Goal: Information Seeking & Learning: Stay updated

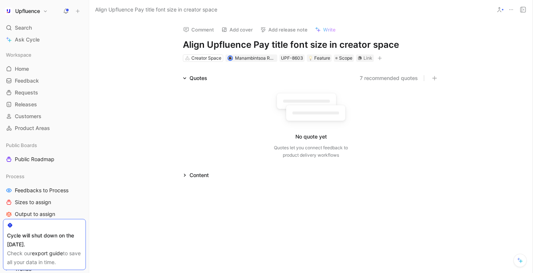
click at [225, 41] on h1 "Align Upfluence Pay title font size in creator space" at bounding box center [311, 45] width 256 height 12
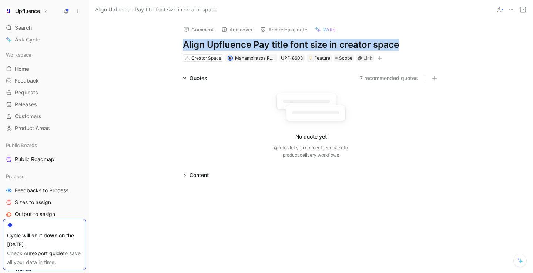
click at [225, 41] on h1 "Align Upfluence Pay title font size in creator space" at bounding box center [311, 45] width 256 height 12
copy h1 "Align Upfluence Pay title font size in creator space"
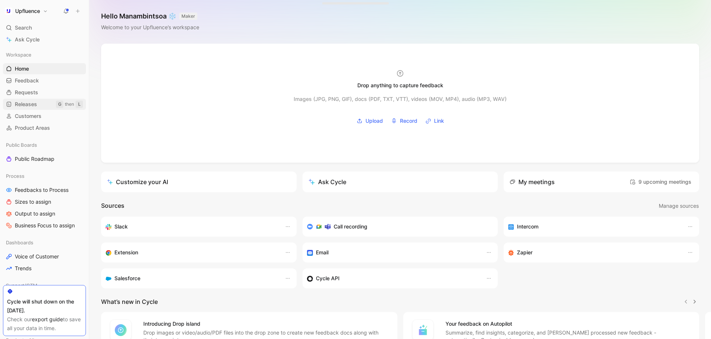
click at [32, 105] on span "Releases" at bounding box center [26, 104] width 22 height 7
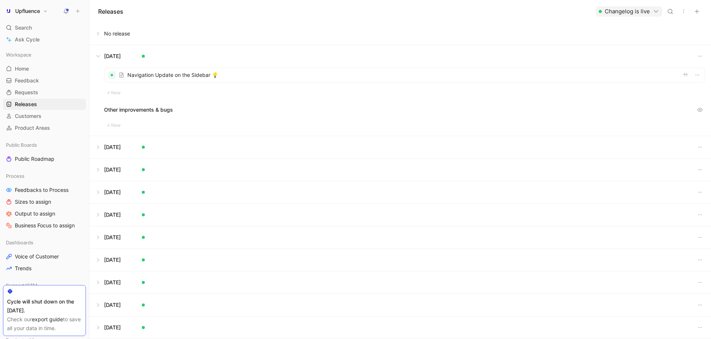
click at [97, 55] on button at bounding box center [400, 56] width 621 height 22
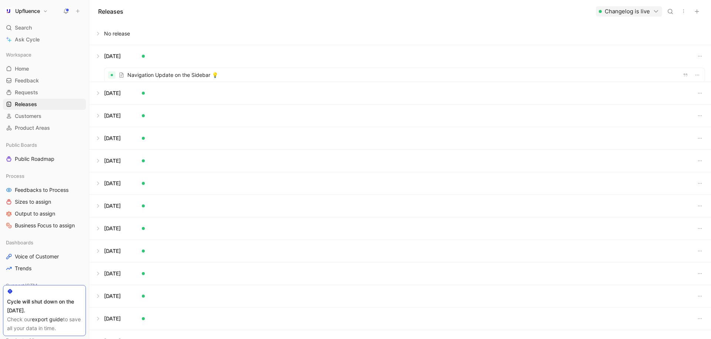
click at [97, 55] on button at bounding box center [400, 56] width 621 height 22
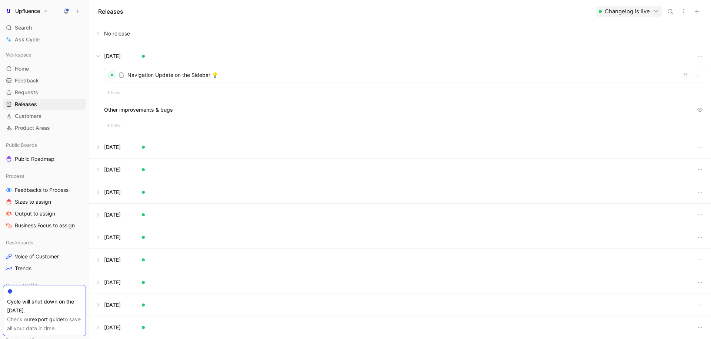
click at [151, 77] on div at bounding box center [404, 75] width 600 height 14
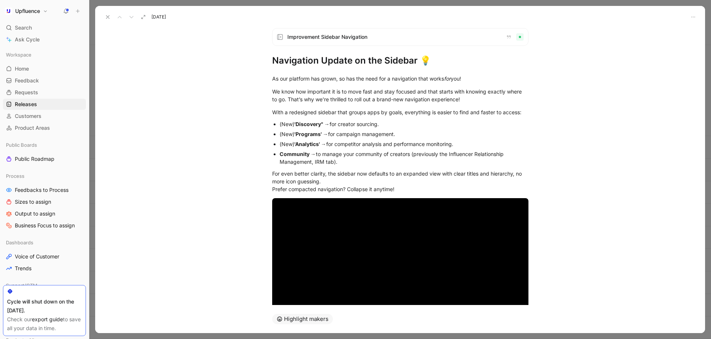
click at [298, 63] on h1 "Navigation Update on the Sidebar 💡" at bounding box center [400, 61] width 256 height 12
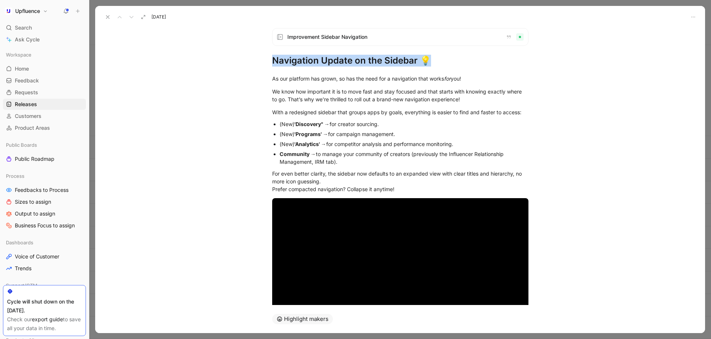
copy h1 "Navigation Update on the Sidebar 💡"
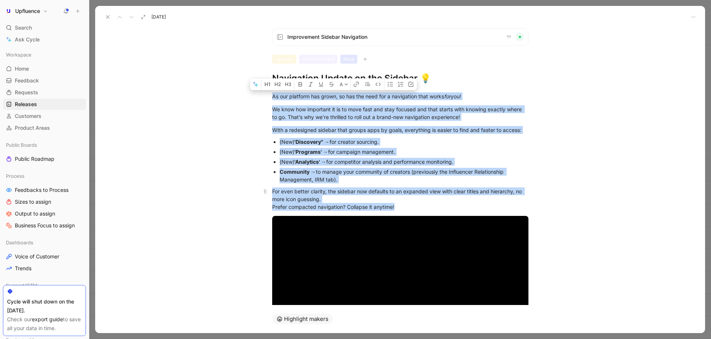
drag, startPoint x: 273, startPoint y: 96, endPoint x: 446, endPoint y: 209, distance: 206.8
copy div "As our platform has grown, so has the need for a navigation that works for you!…"
click at [442, 176] on div "Community → to manage your community of creators (previously the Influencer Rel…" at bounding box center [403, 176] width 249 height 16
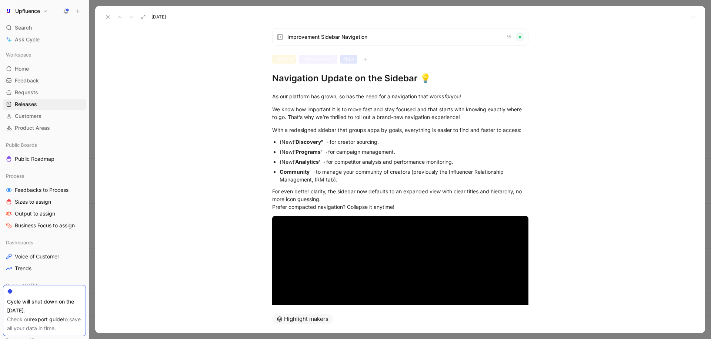
scroll to position [50, 0]
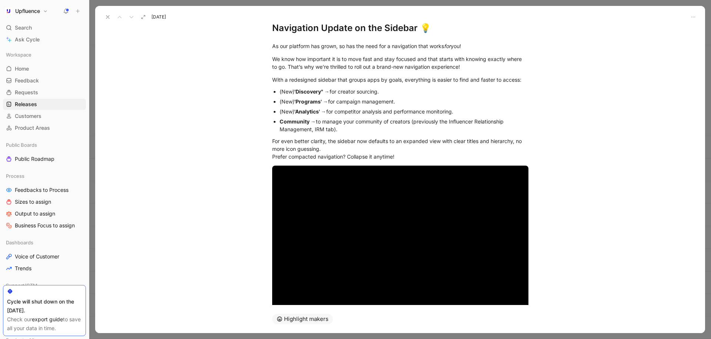
click at [107, 15] on icon at bounding box center [108, 17] width 6 height 6
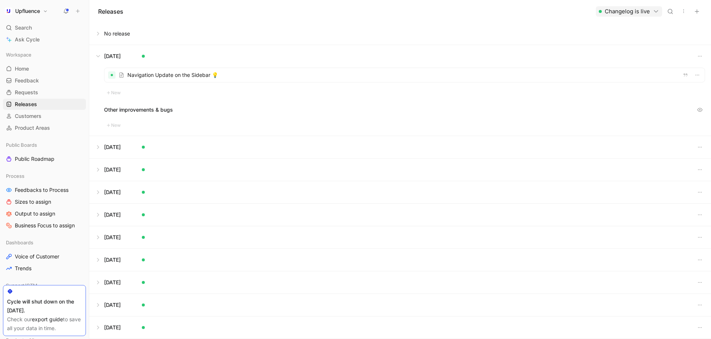
click at [99, 51] on button at bounding box center [400, 56] width 621 height 22
click at [99, 80] on button at bounding box center [400, 79] width 621 height 22
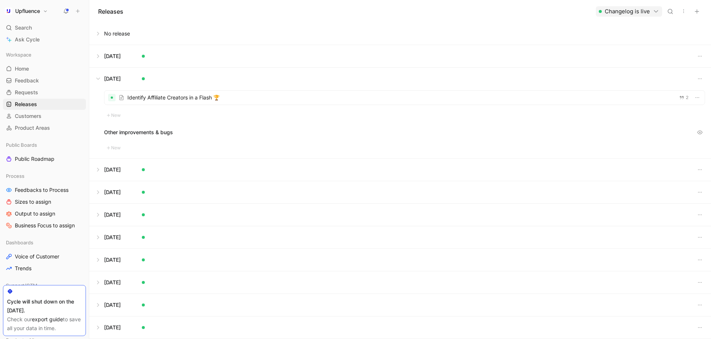
click at [155, 98] on div at bounding box center [404, 98] width 600 height 14
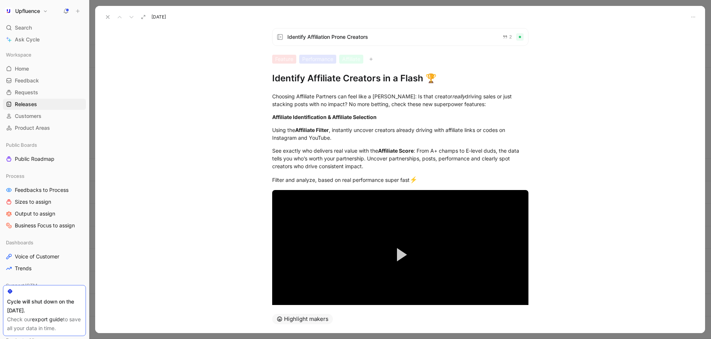
click at [310, 75] on h1 "Identify Affiliate Creators in a Flash 🏆" at bounding box center [400, 79] width 256 height 12
copy h1 "Identify Affiliate Creators in a Flash 🏆"
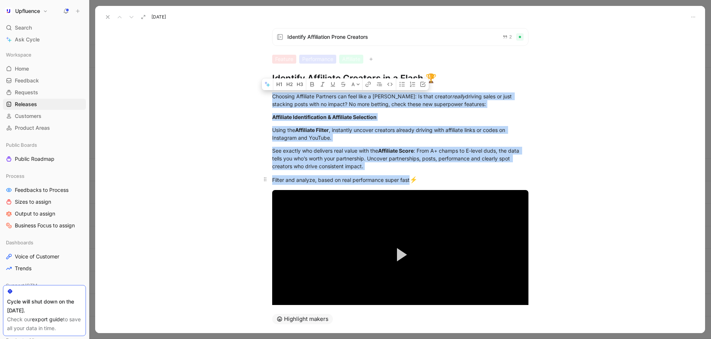
drag, startPoint x: 272, startPoint y: 96, endPoint x: 445, endPoint y: 177, distance: 190.9
click at [445, 178] on div "Choosing Affiliate Partners can feel like a gamble: Is that creator really driv…" at bounding box center [400, 212] width 610 height 257
copy div "Choosing Affiliate Partners can feel like a gamble: Is that creator really driv…"
click at [107, 17] on icon at bounding box center [108, 17] width 6 height 6
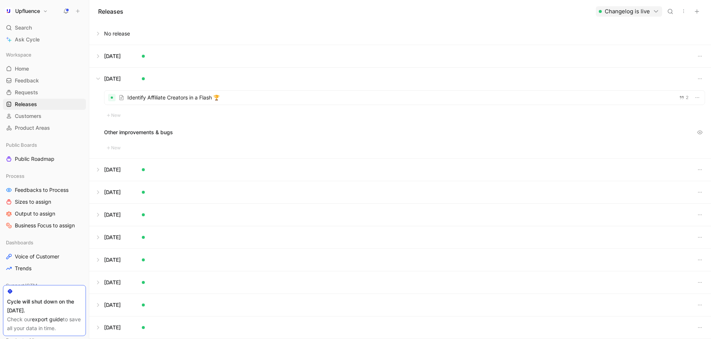
click at [123, 52] on button at bounding box center [400, 56] width 621 height 22
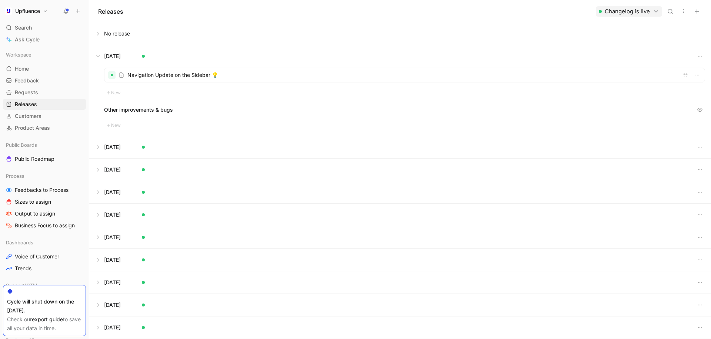
click at [123, 52] on button at bounding box center [400, 56] width 621 height 22
click at [113, 81] on button at bounding box center [400, 79] width 621 height 22
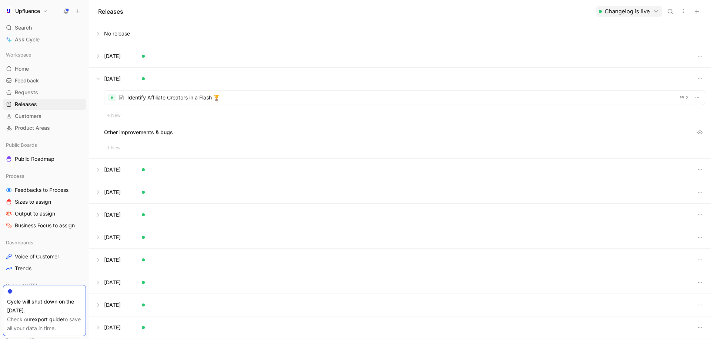
click at [113, 81] on button at bounding box center [400, 79] width 621 height 22
click at [111, 98] on button at bounding box center [400, 101] width 621 height 22
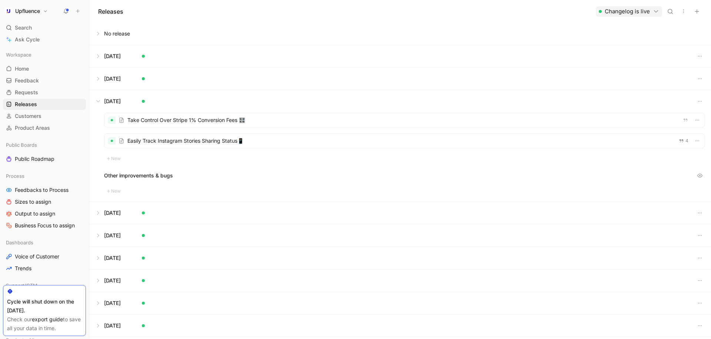
click at [175, 120] on div at bounding box center [404, 120] width 600 height 14
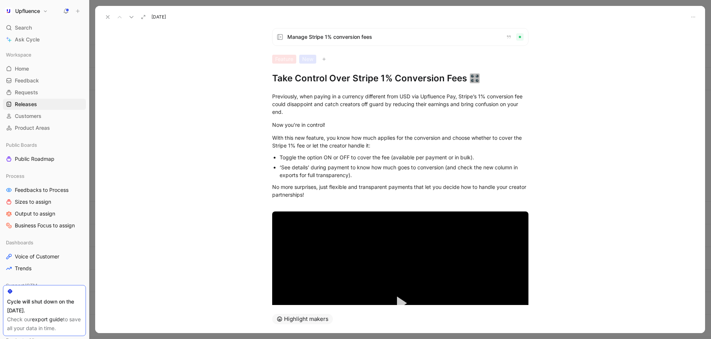
click at [350, 81] on h1 "Take Control Over Stripe 1% Conversion Fees 🎛️" at bounding box center [400, 79] width 256 height 12
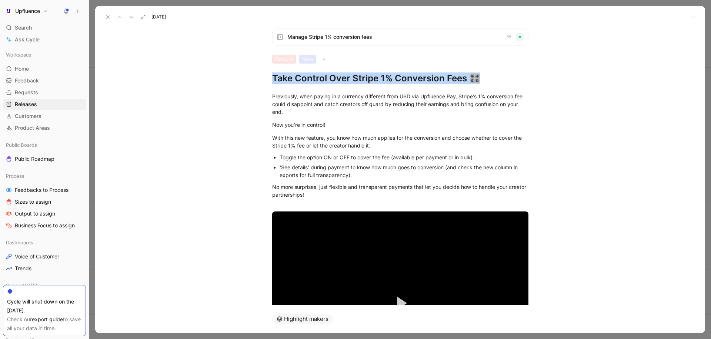
copy h1 "Take Control Over Stripe 1% Conversion Fees 🎛️"
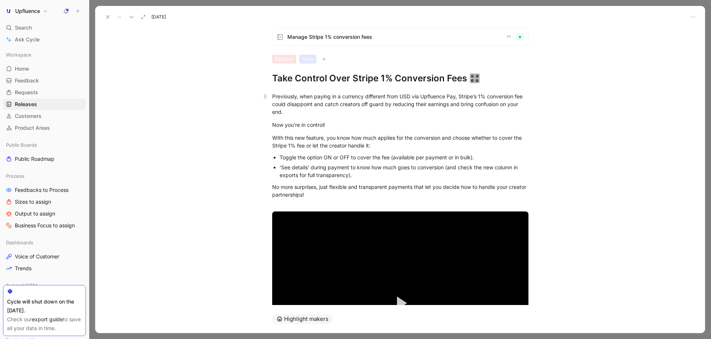
click at [272, 101] on div "Previously, when paying in a currency different from USD via Upfluence Pay, Str…" at bounding box center [400, 104] width 256 height 23
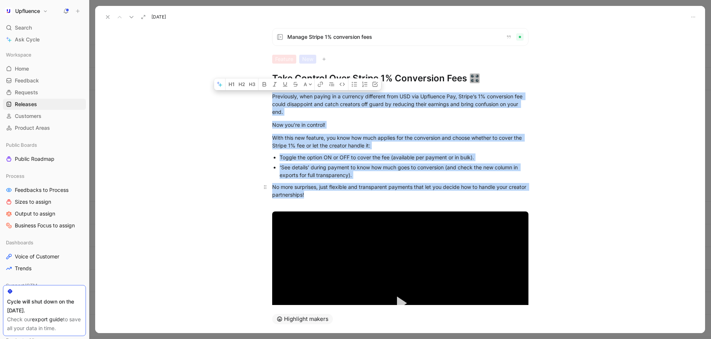
drag, startPoint x: 272, startPoint y: 96, endPoint x: 356, endPoint y: 192, distance: 127.2
click at [356, 192] on div "Previously, when paying in a currency different from USD via Upfluence Pay, Str…" at bounding box center [400, 257] width 610 height 346
copy div "Previously, when paying in a currency different from USD via Upfluence Pay, Str…"
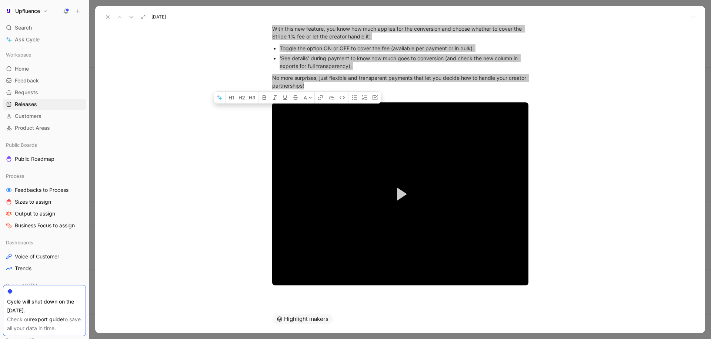
scroll to position [114, 0]
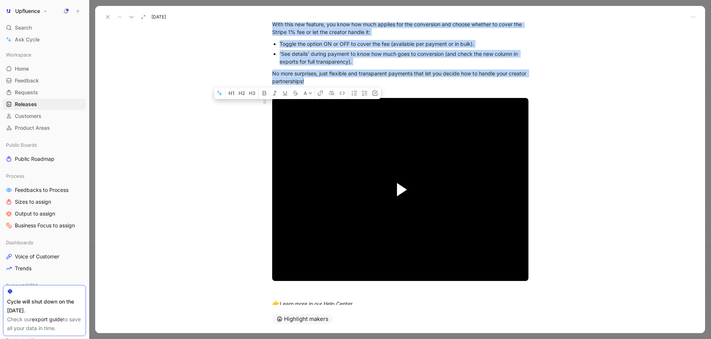
click at [401, 194] on span "Video Player" at bounding box center [402, 189] width 10 height 13
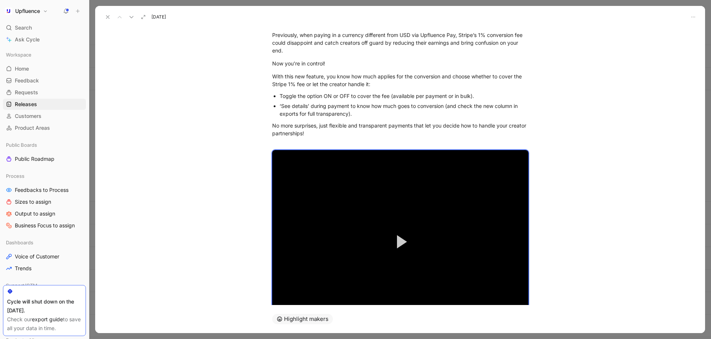
scroll to position [0, 0]
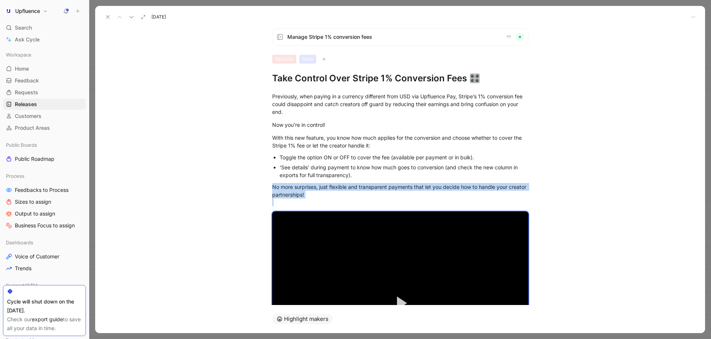
click at [108, 17] on icon at bounding box center [108, 17] width 6 height 6
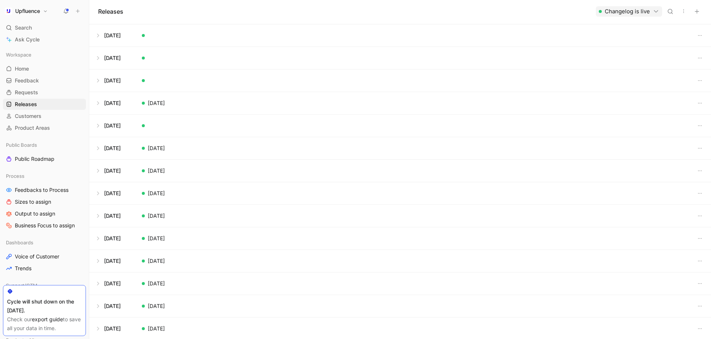
scroll to position [609, 0]
